Goal: Task Accomplishment & Management: Manage account settings

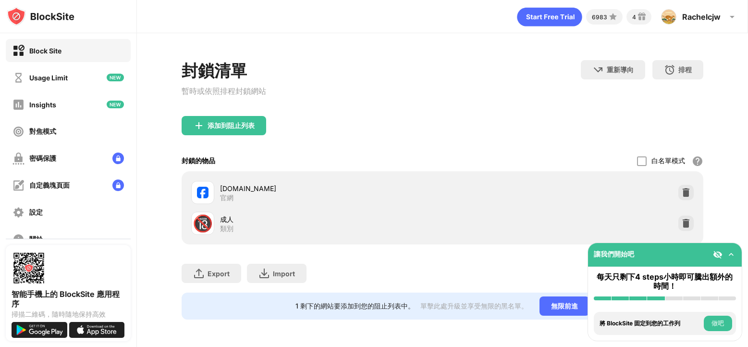
scroll to position [75, 0]
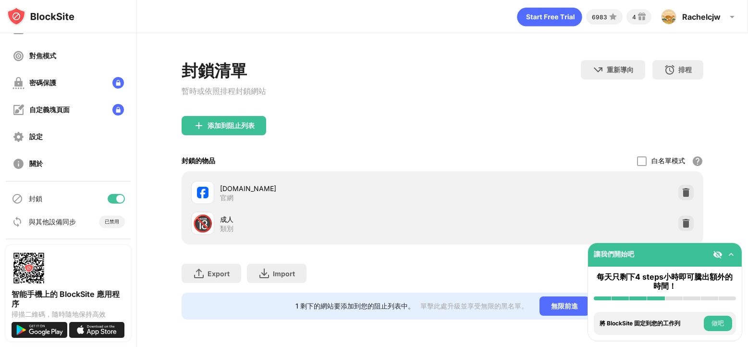
click at [108, 197] on div at bounding box center [116, 199] width 17 height 10
click at [114, 197] on div at bounding box center [116, 199] width 17 height 10
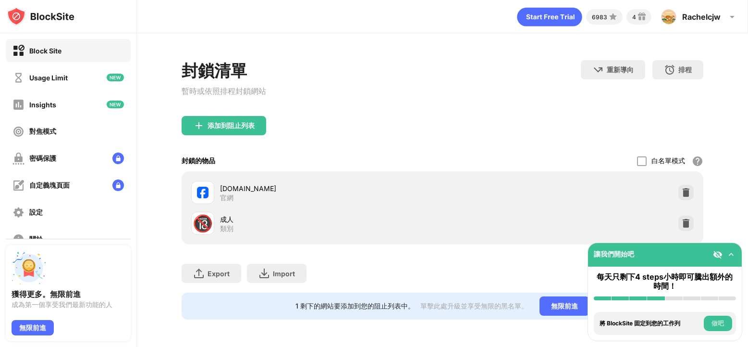
scroll to position [75, 0]
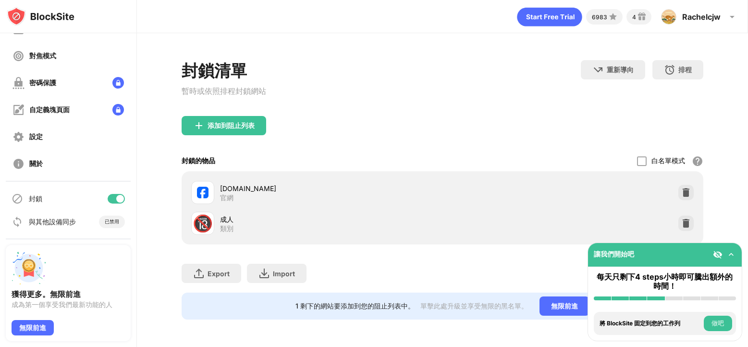
click at [116, 198] on div at bounding box center [120, 199] width 8 height 8
click at [109, 201] on div at bounding box center [113, 199] width 8 height 8
